Goal: Find specific page/section: Find specific page/section

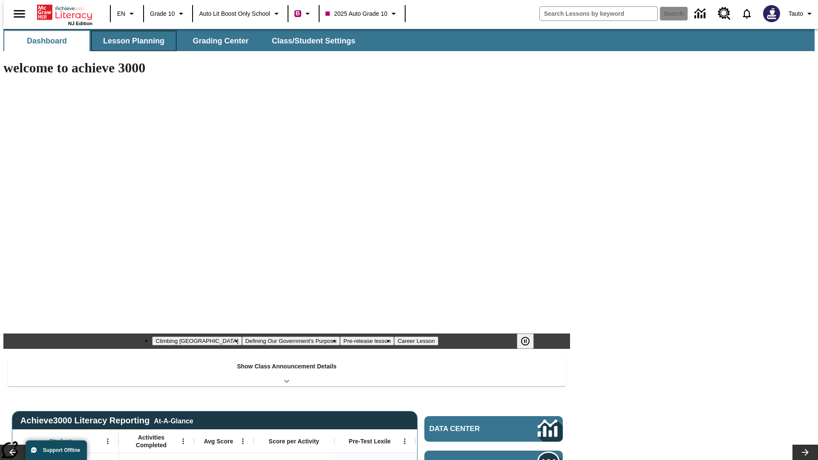
click at [130, 41] on button "Lesson Planning" at bounding box center [133, 41] width 85 height 20
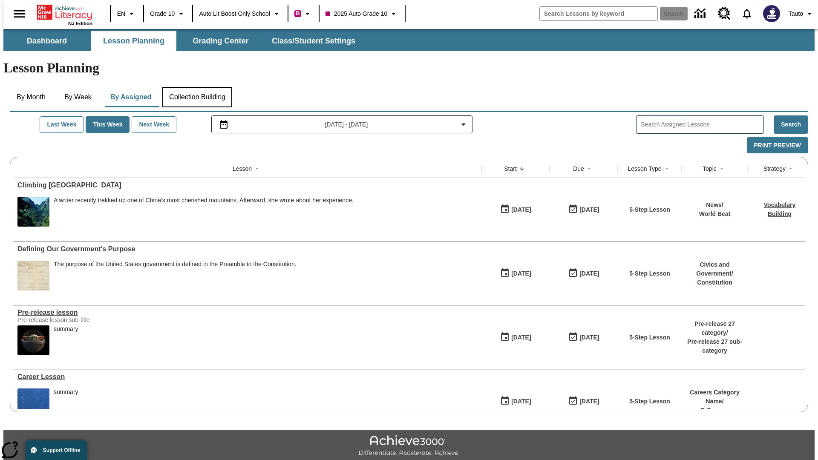
click at [197, 87] on button "Collection Building" at bounding box center [197, 97] width 70 height 20
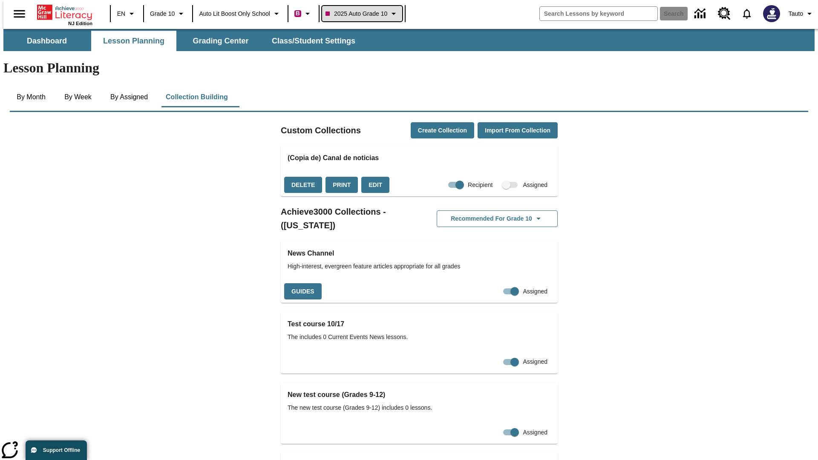
click at [365, 14] on span "2025 Auto Grade 10" at bounding box center [356, 13] width 62 height 9
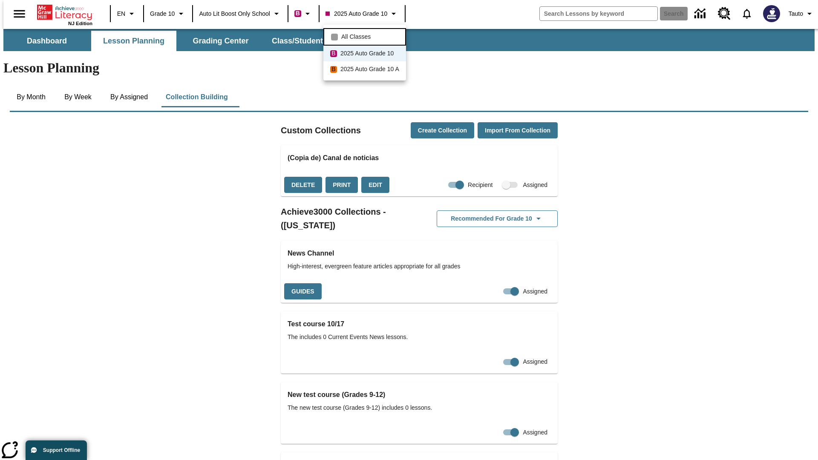
click at [366, 36] on span "All Classes" at bounding box center [355, 36] width 29 height 9
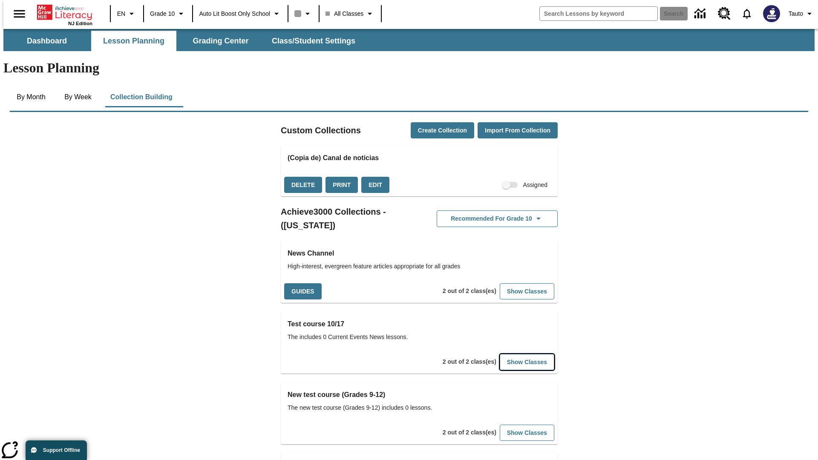
click at [514, 354] on button "Show Classes" at bounding box center [527, 362] width 55 height 17
